Goal: Task Accomplishment & Management: Manage account settings

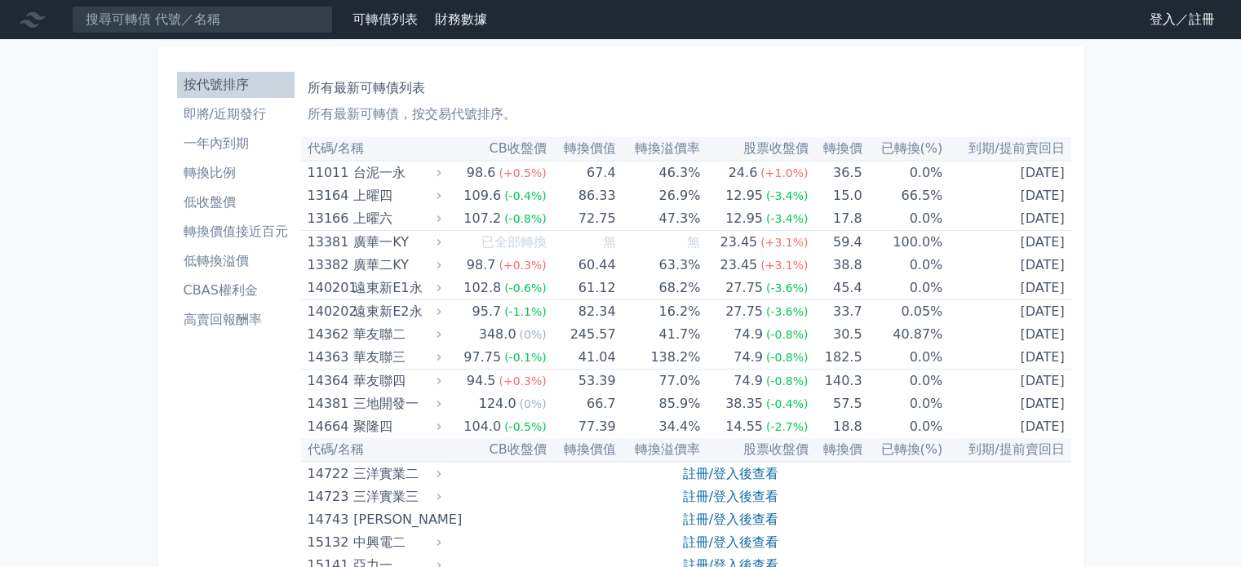
click at [1169, 14] on link "登入／註冊" at bounding box center [1181, 20] width 91 height 26
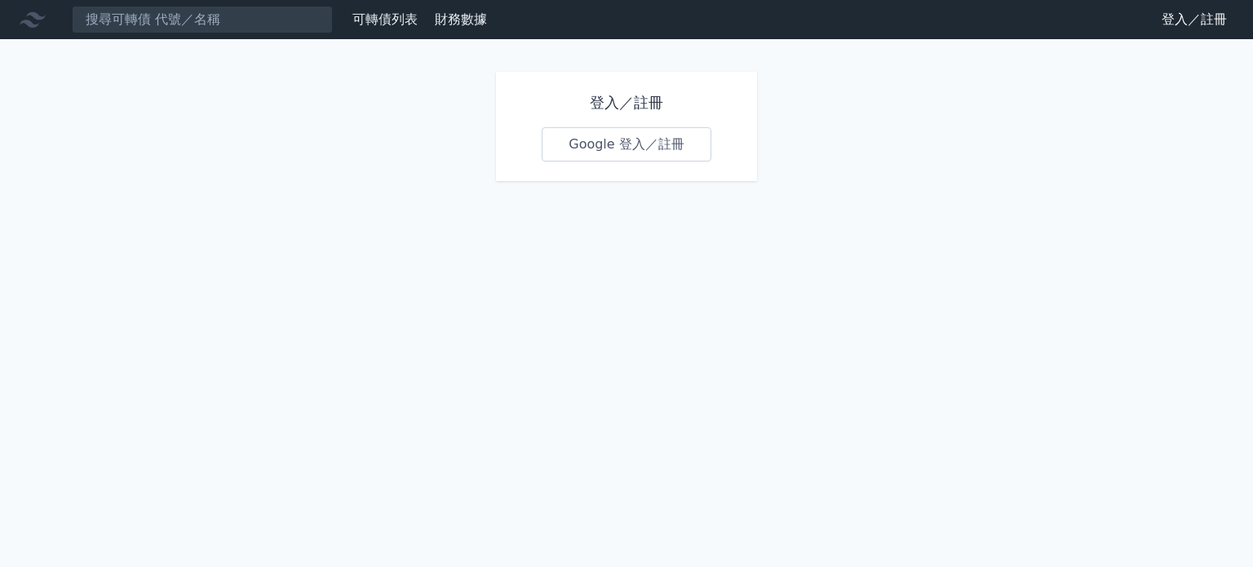
click at [653, 157] on link "Google 登入／註冊" at bounding box center [627, 144] width 170 height 34
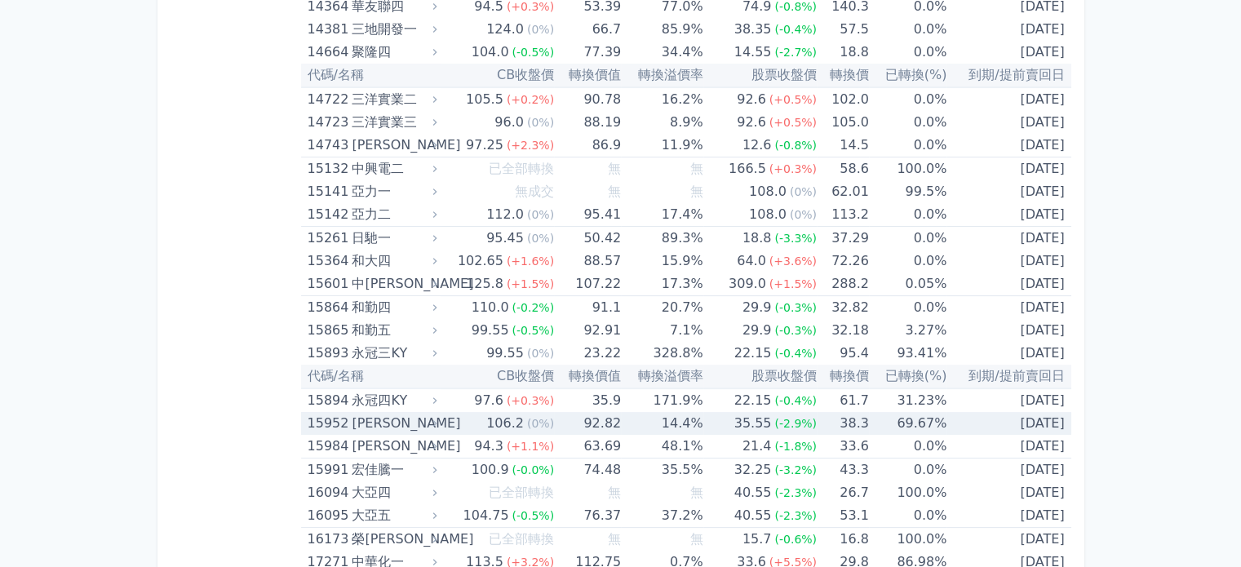
scroll to position [653, 0]
